Goal: Task Accomplishment & Management: Manage account settings

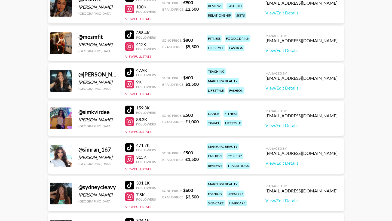
scroll to position [554, 0]
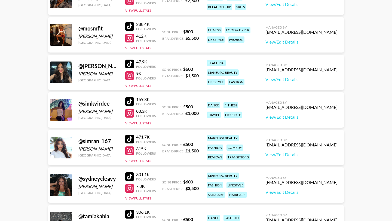
click at [103, 188] on div "[PERSON_NAME]" at bounding box center [98, 186] width 40 height 5
copy div "[PERSON_NAME]"
click at [129, 175] on div at bounding box center [129, 176] width 9 height 9
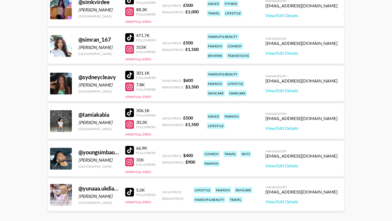
scroll to position [683, 0]
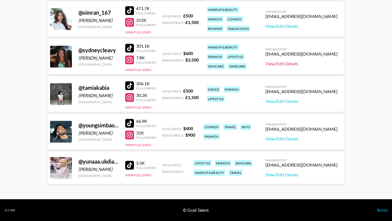
click at [316, 66] on link "View/Edit Details" at bounding box center [302, 63] width 72 height 5
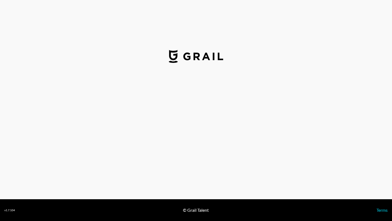
select select "USD"
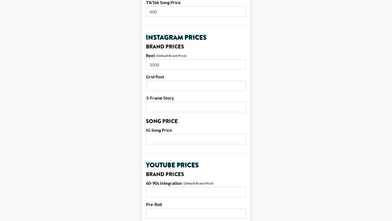
scroll to position [518, 0]
